Goal: Navigation & Orientation: Find specific page/section

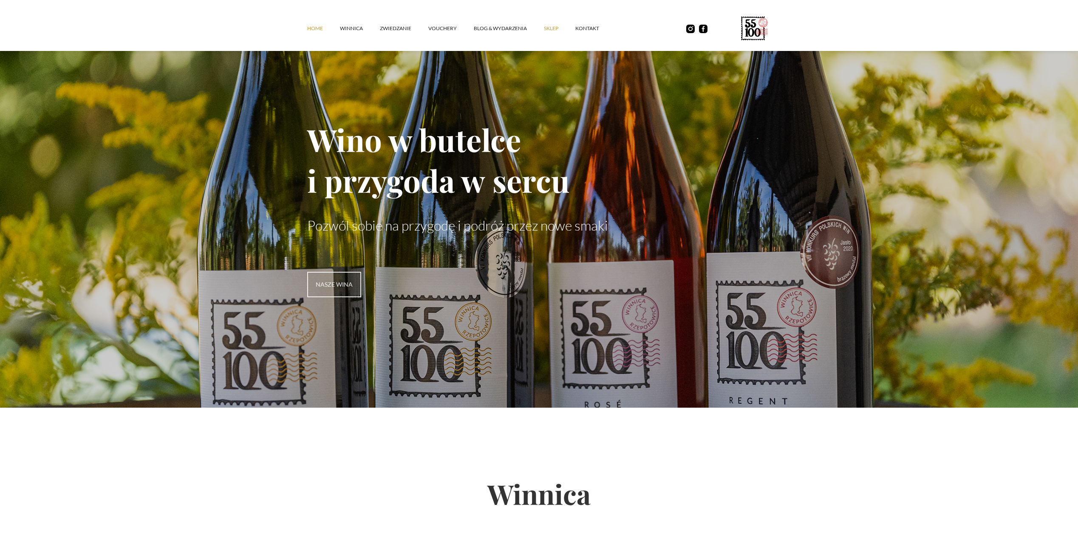
click at [552, 28] on link "SKLEP" at bounding box center [559, 28] width 31 height 25
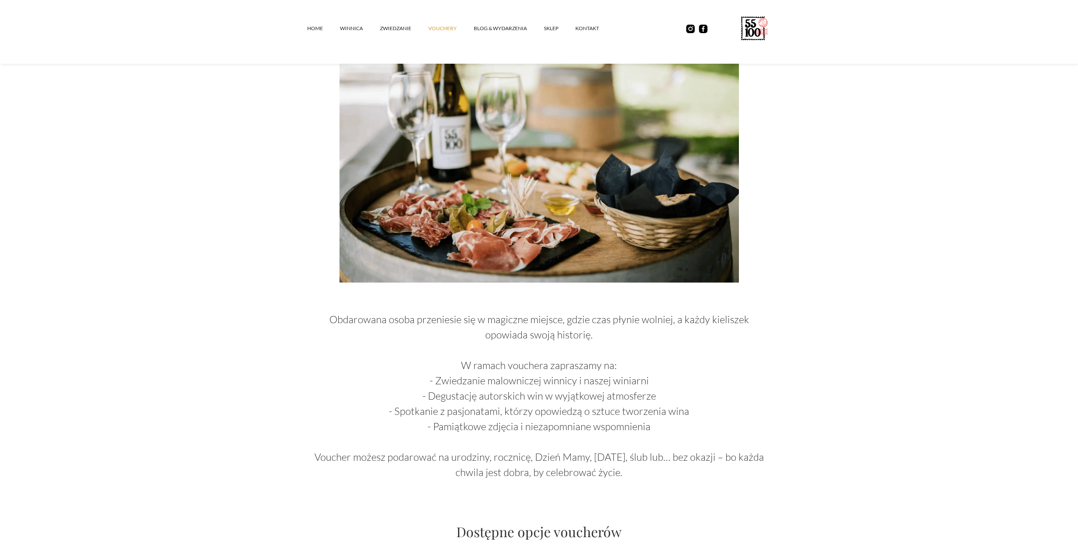
scroll to position [98, 0]
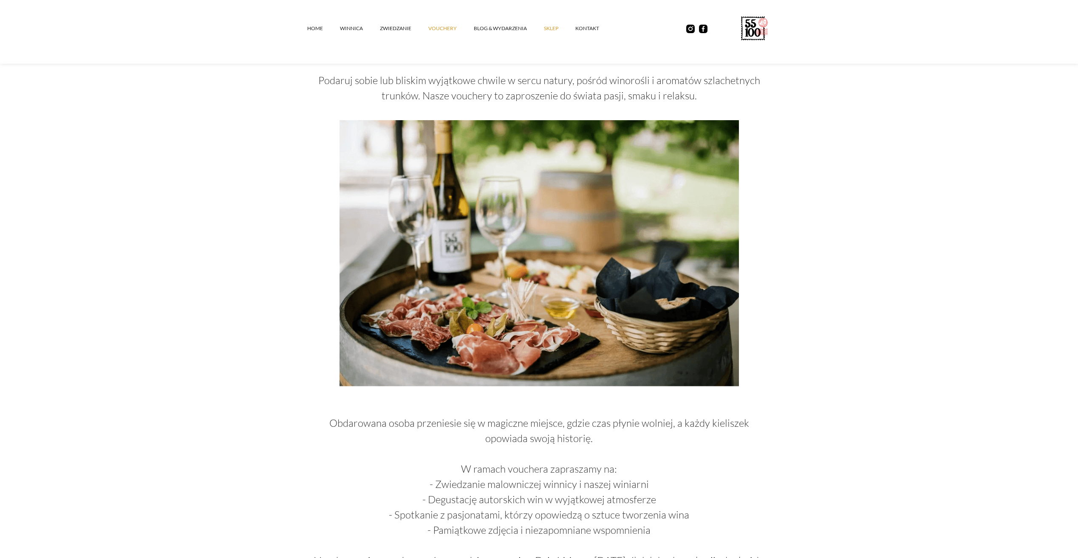
click at [546, 29] on link "SKLEP" at bounding box center [559, 28] width 31 height 25
